Goal: Check status: Check status

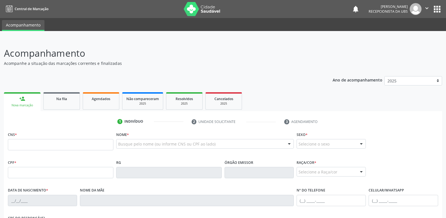
scroll to position [95, 0]
click at [67, 98] on span "Na fila" at bounding box center [61, 98] width 11 height 5
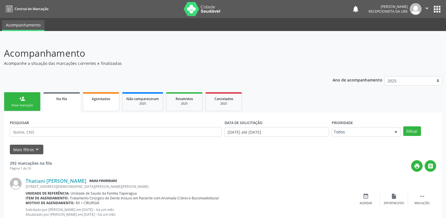
click at [107, 99] on span "Agendados" at bounding box center [101, 98] width 19 height 5
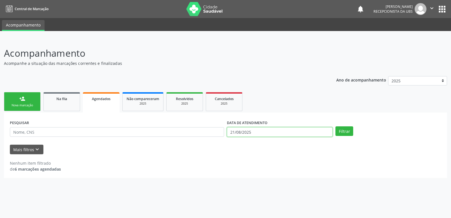
click at [293, 135] on input "21/08/2025" at bounding box center [280, 132] width 106 height 10
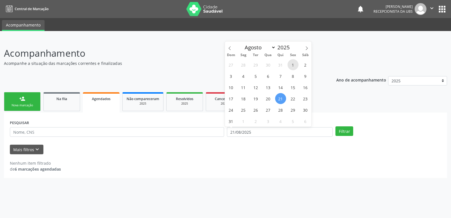
click at [291, 64] on span "1" at bounding box center [292, 64] width 11 height 11
type input "01/08/2025"
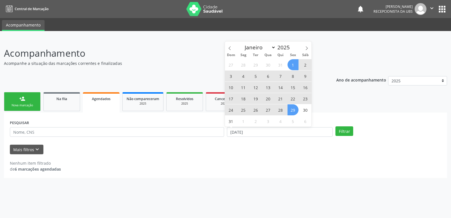
click at [293, 108] on span "29" at bounding box center [292, 109] width 11 height 11
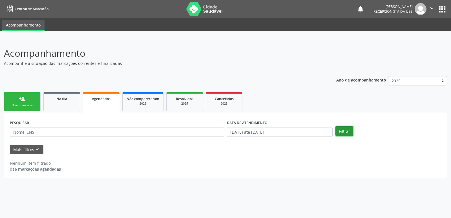
click at [343, 129] on button "Filtrar" at bounding box center [344, 131] width 18 height 10
